Goal: Communication & Community: Answer question/provide support

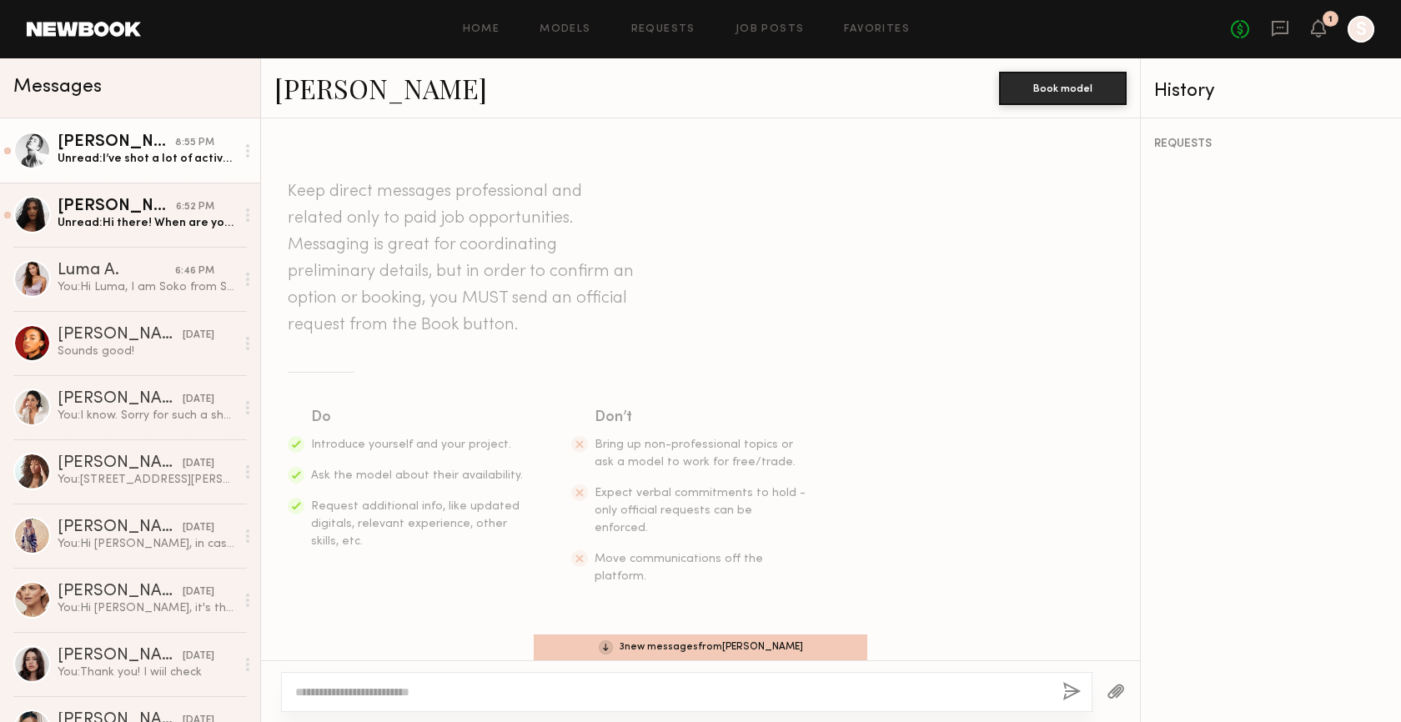
scroll to position [217, 0]
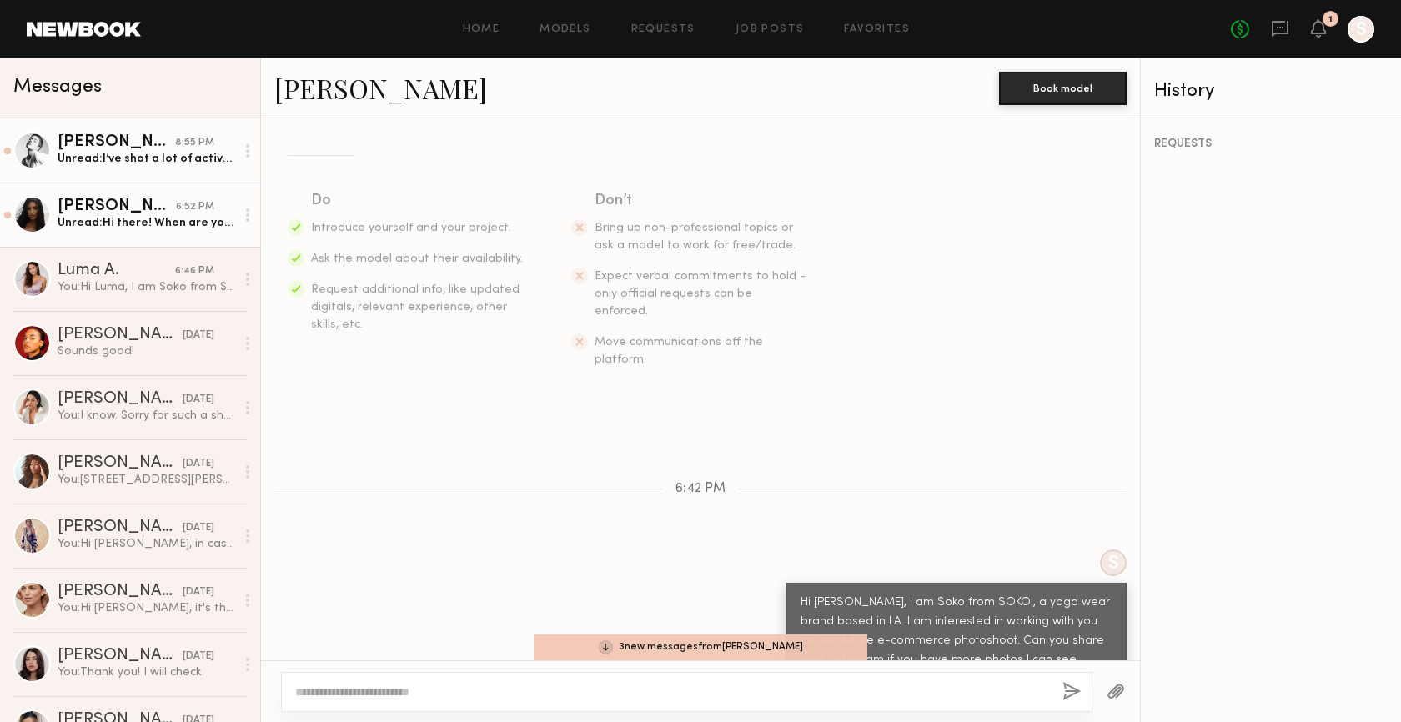
click at [196, 204] on div "6:52 PM" at bounding box center [195, 207] width 38 height 16
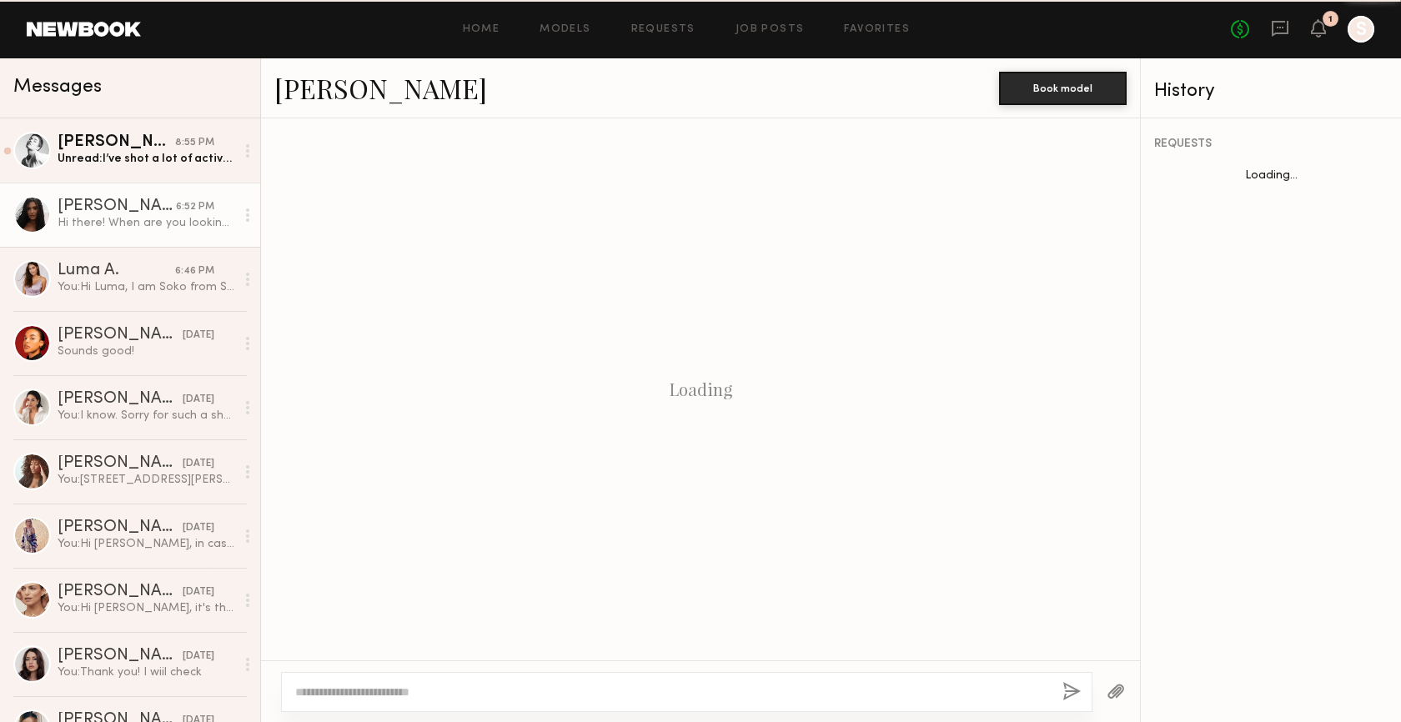
scroll to position [359, 0]
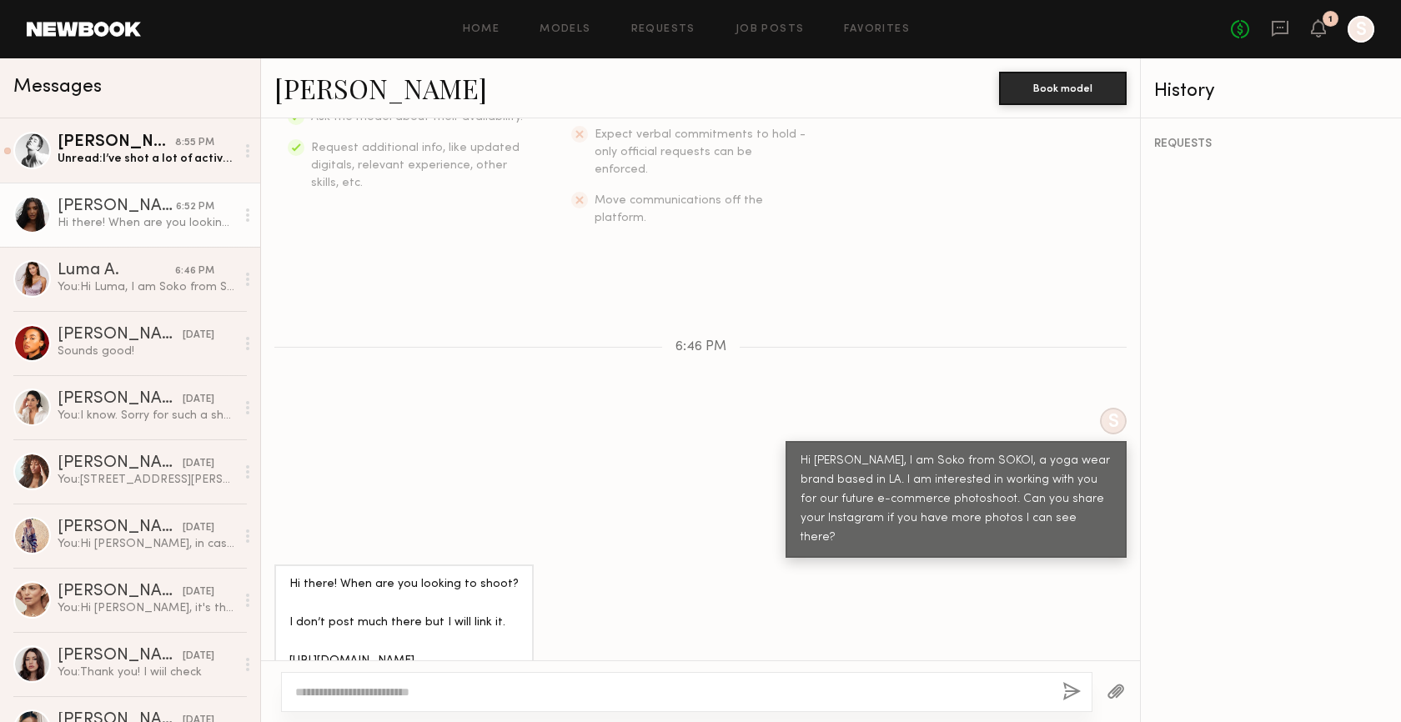
click at [482, 688] on textarea at bounding box center [672, 692] width 754 height 17
click at [491, 702] on div at bounding box center [687, 692] width 812 height 40
click at [490, 685] on textarea at bounding box center [672, 692] width 754 height 17
type textarea "**********"
click at [1081, 689] on div "**********" at bounding box center [687, 692] width 812 height 40
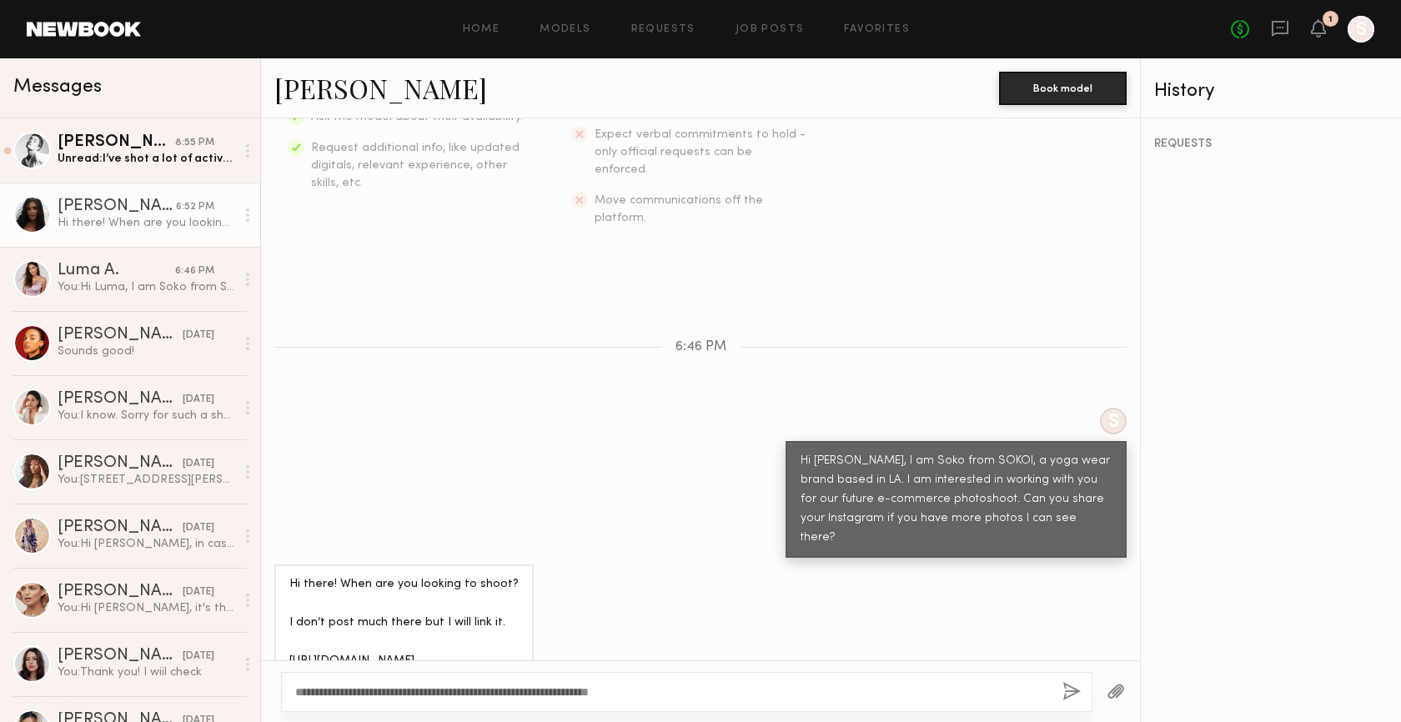
click at [536, 408] on div "S Hi Haleigh, I am Soko from SOKOI, a yoga wear brand based in LA. I am interes…" at bounding box center [700, 483] width 879 height 150
click at [179, 142] on div "8:55 PM" at bounding box center [194, 143] width 39 height 16
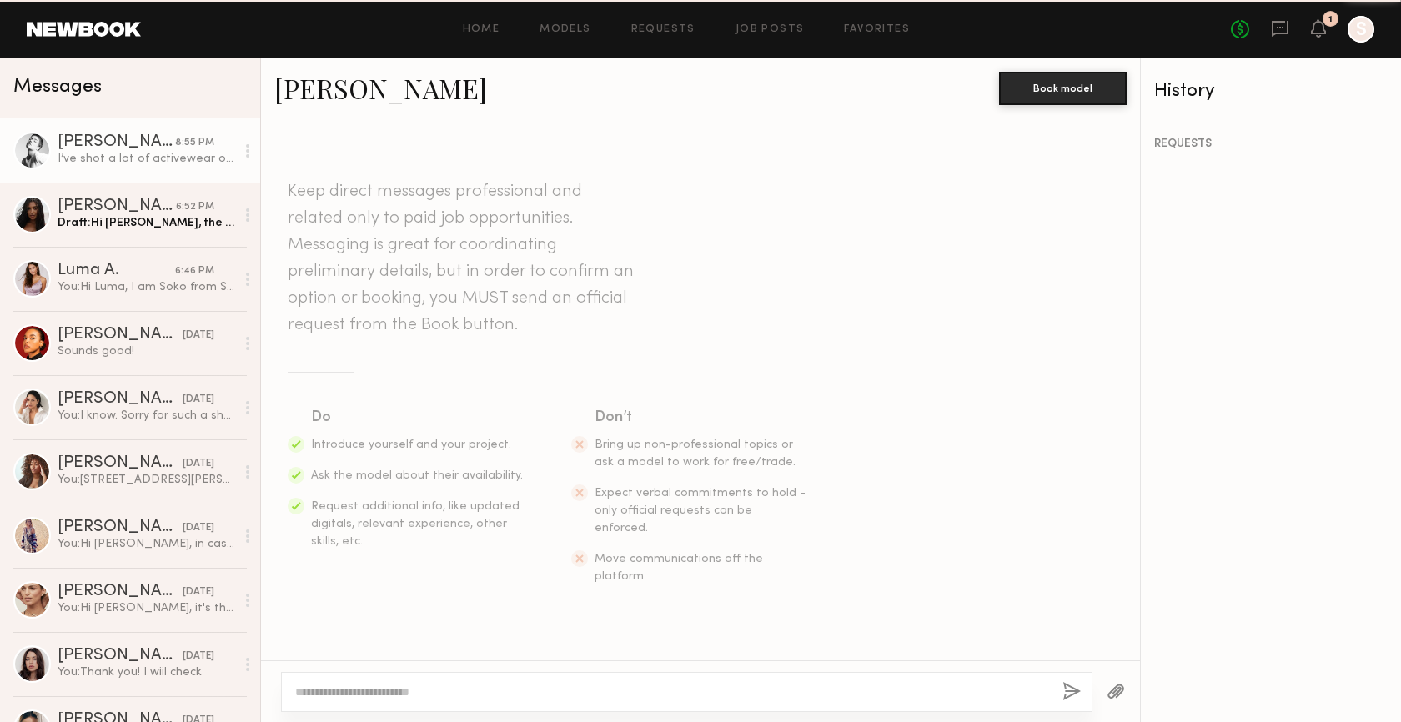
scroll to position [428, 0]
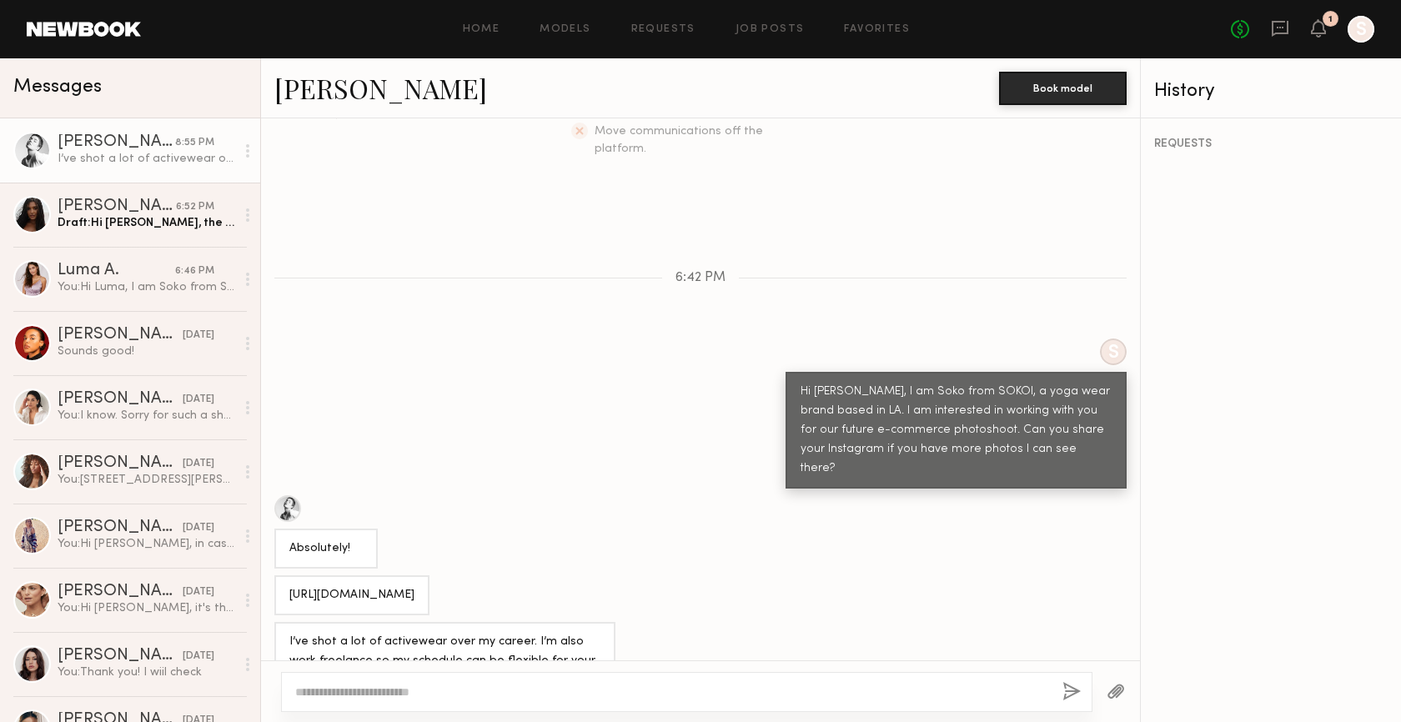
click at [394, 686] on textarea at bounding box center [672, 692] width 754 height 17
click at [399, 698] on textarea at bounding box center [672, 692] width 754 height 17
type textarea "*"
type textarea "**********"
click at [1063, 700] on button "button" at bounding box center [1072, 692] width 18 height 21
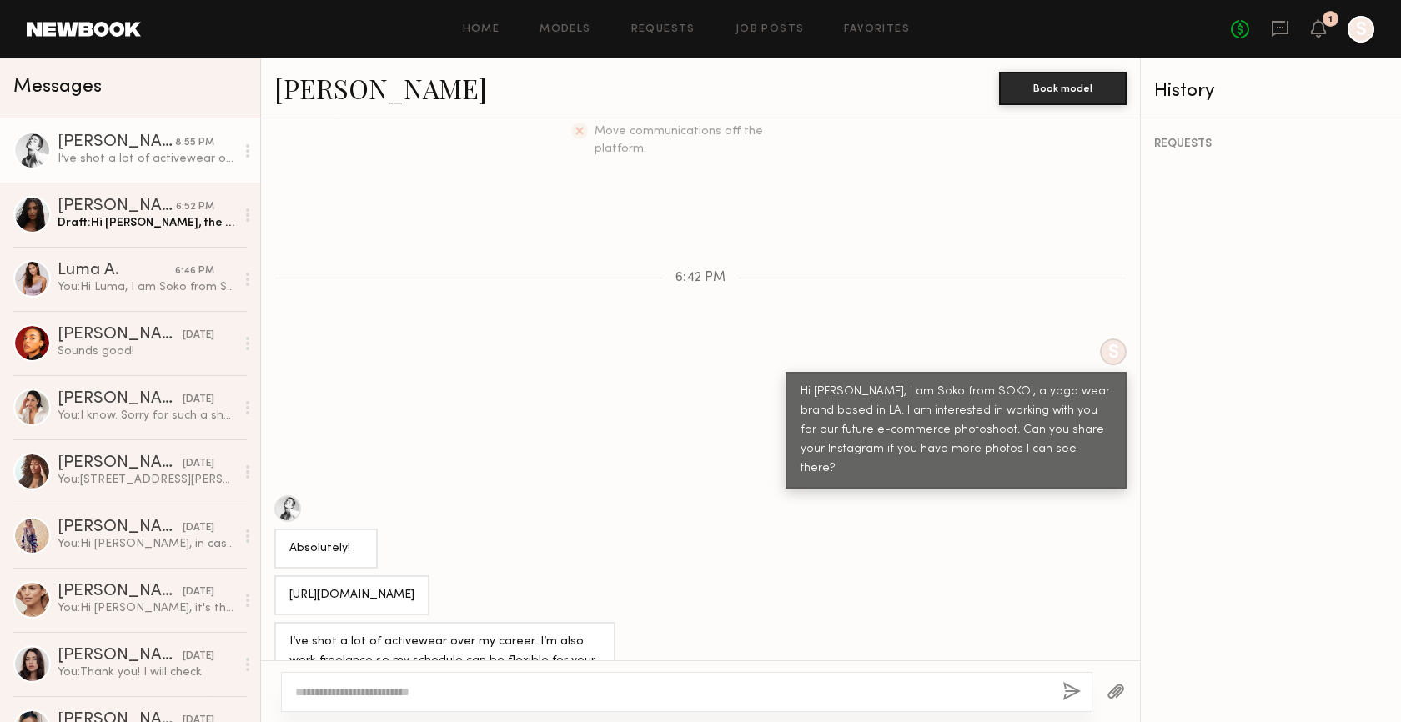
scroll to position [728, 0]
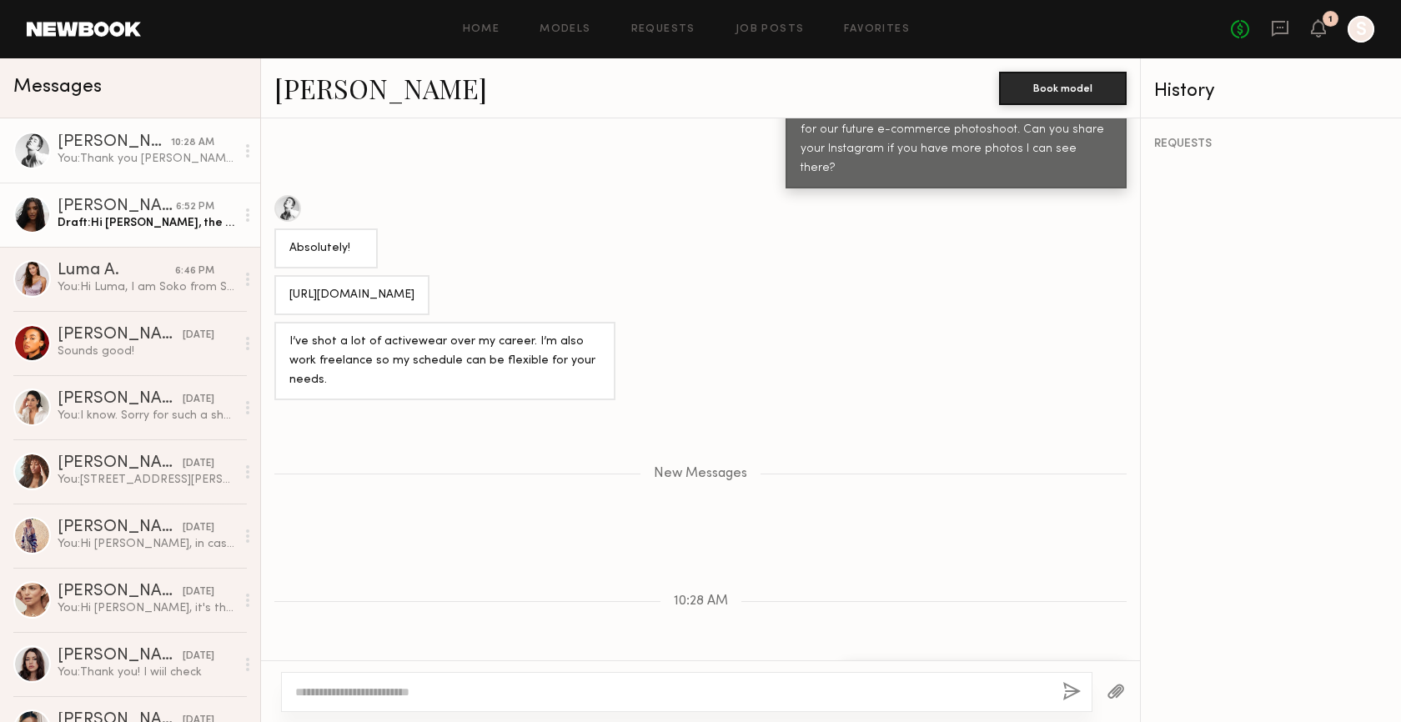
click at [87, 222] on div "Draft: Hi Haleigh, the shoot is this Friday. I will check your IG. Thank you!" at bounding box center [147, 223] width 178 height 16
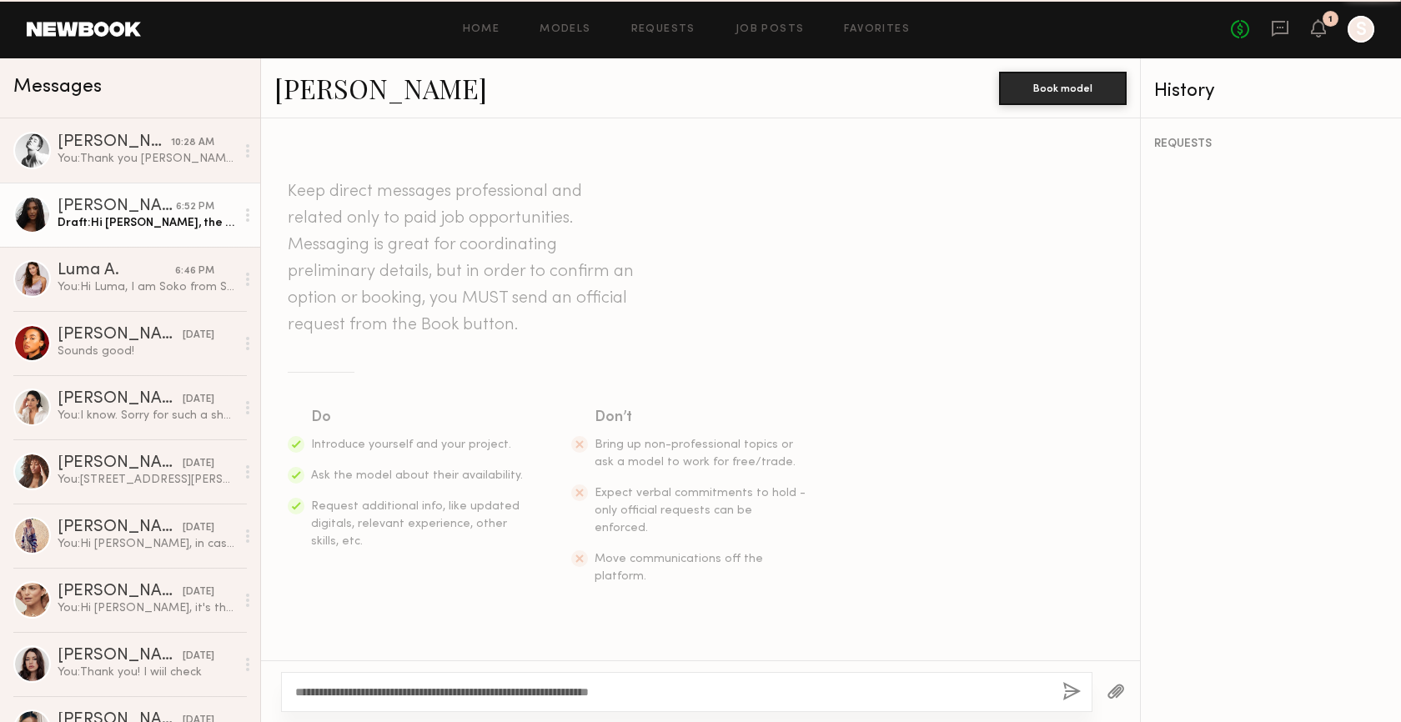
scroll to position [359, 0]
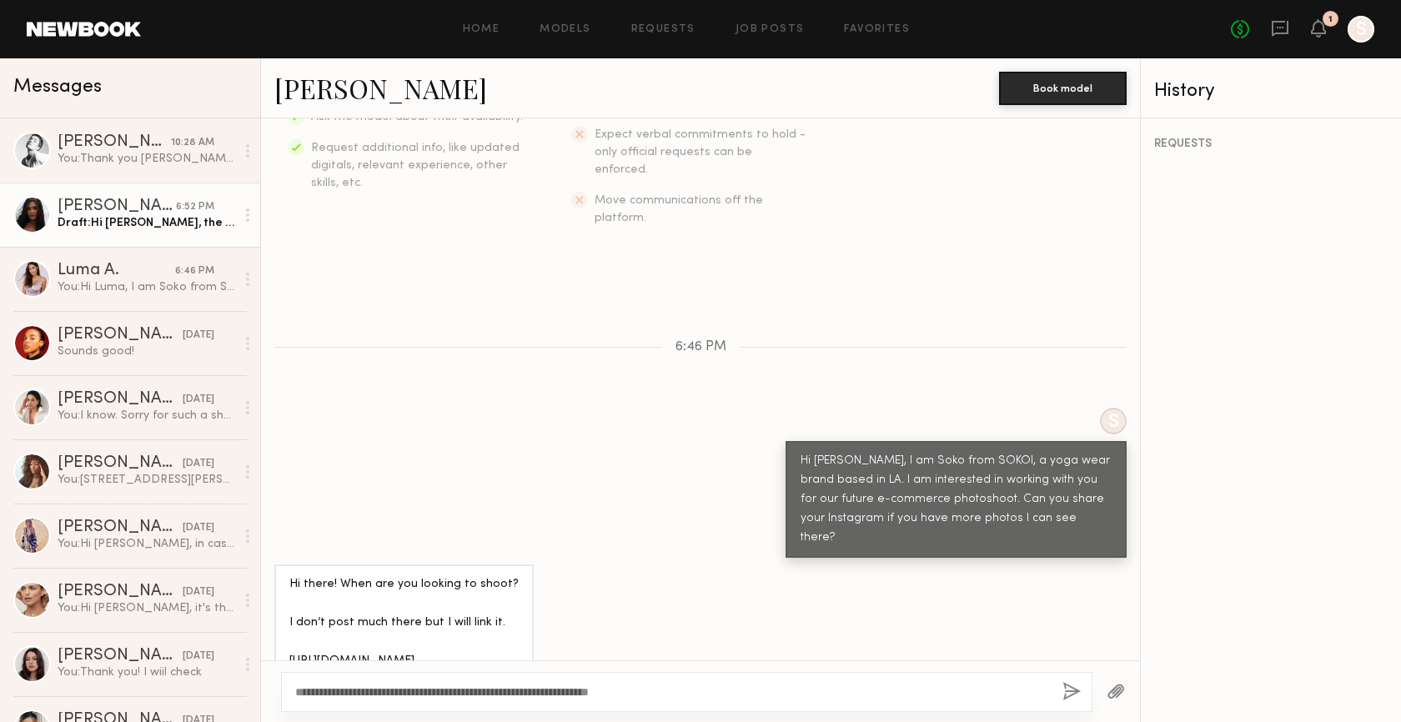
click at [1072, 689] on button "button" at bounding box center [1072, 692] width 18 height 21
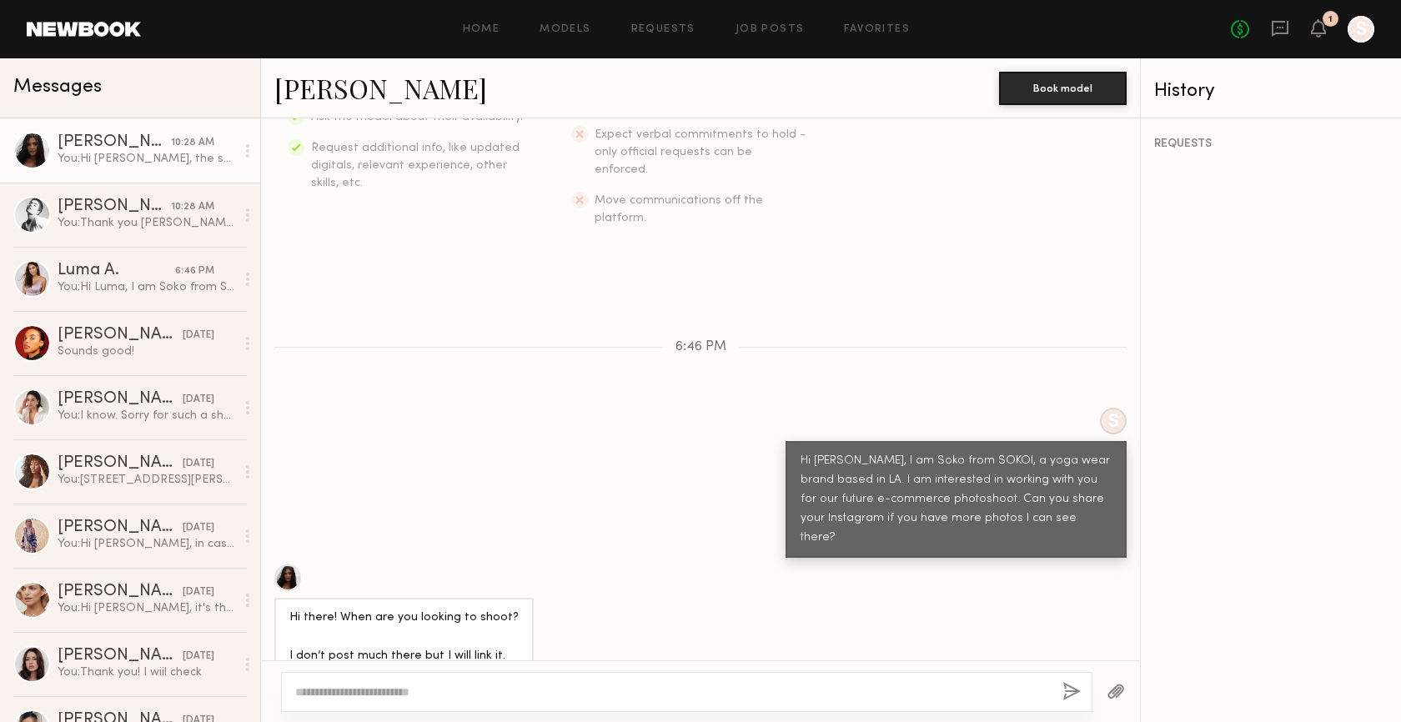
scroll to position [712, 0]
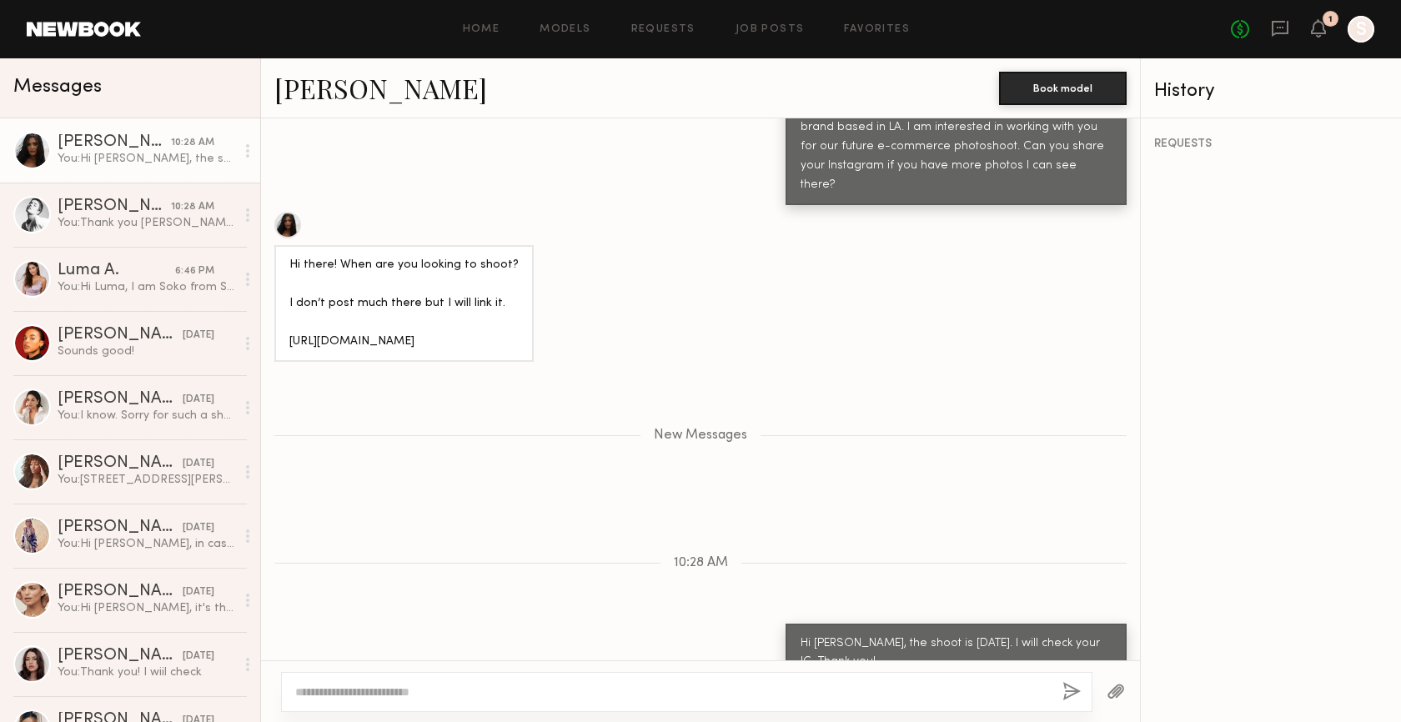
click at [511, 543] on div "Keep direct messages professional and related only to paid job opportunities. M…" at bounding box center [700, 389] width 879 height 542
click at [166, 227] on div "You: Thank you Jessica! I will check your IG" at bounding box center [147, 223] width 178 height 16
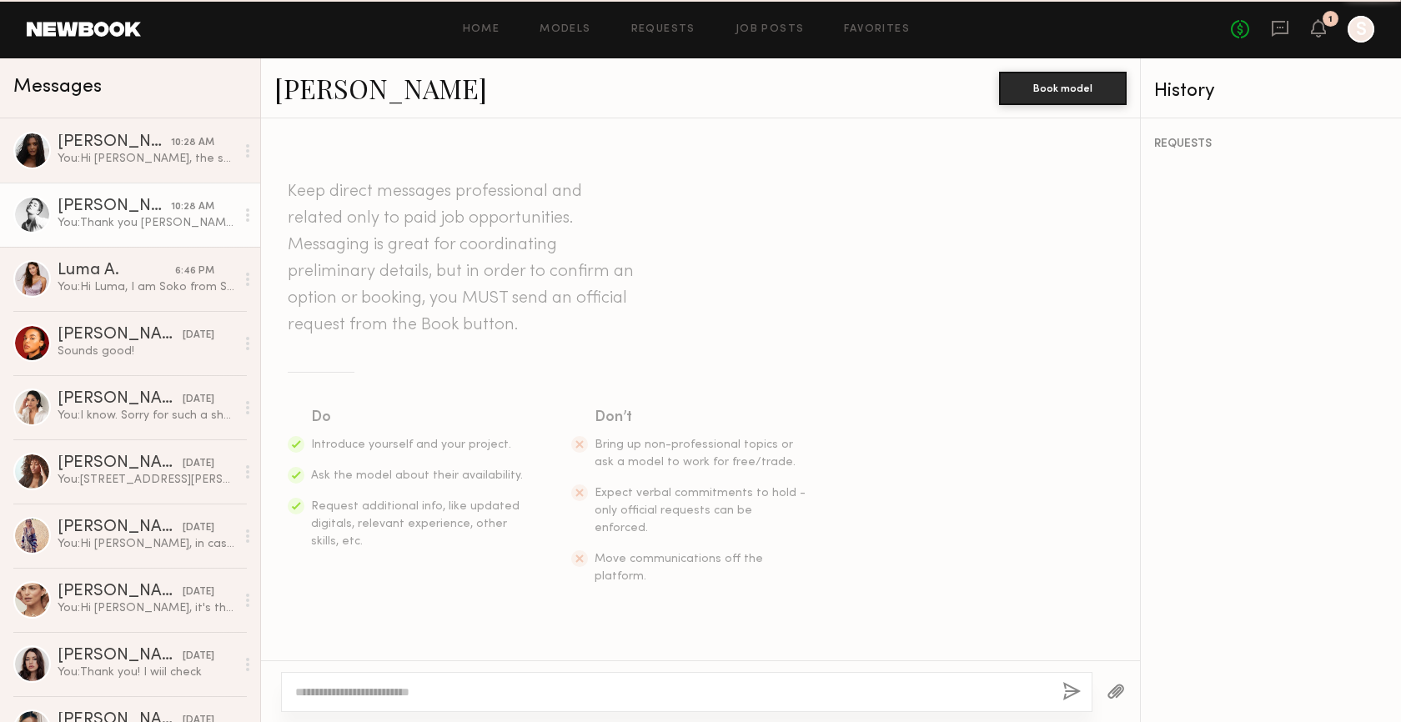
scroll to position [601, 0]
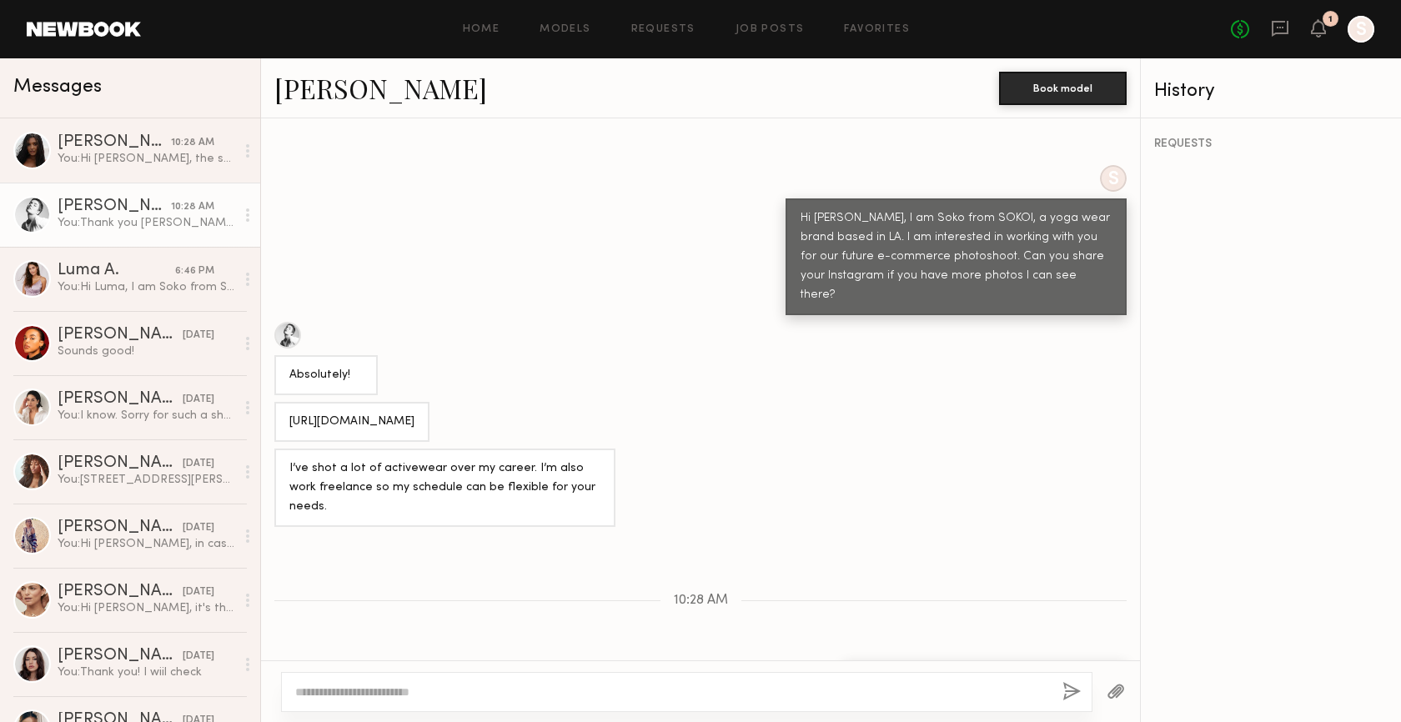
click at [721, 402] on div "https://www.instagram.com/msjessicawall?igsh=MTFodGlwb3NmZjYwbQ%3D%3D&utm_sourc…" at bounding box center [700, 422] width 879 height 40
